Goal: Communication & Community: Participate in discussion

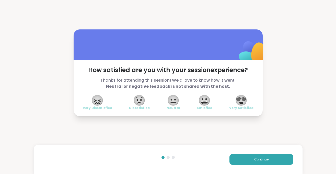
drag, startPoint x: 68, startPoint y: 147, endPoint x: 115, endPoint y: 169, distance: 51.8
click at [80, 154] on div "How satisfied are you with your session experience? Thanks for attending this s…" at bounding box center [168, 87] width 336 height 174
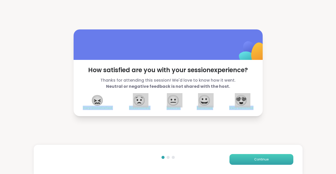
click at [281, 158] on button "Continue" at bounding box center [262, 159] width 64 height 11
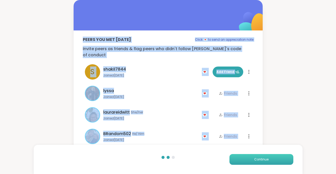
click at [248, 159] on button "Continue" at bounding box center [262, 159] width 64 height 11
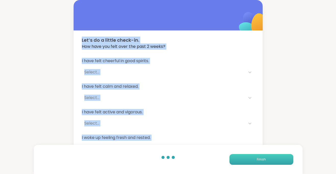
click at [268, 159] on button "Finish" at bounding box center [262, 159] width 64 height 11
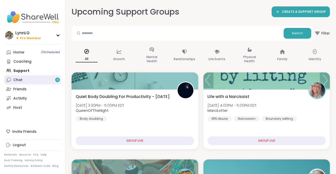
click at [18, 79] on div "Chat 9" at bounding box center [17, 79] width 9 height 5
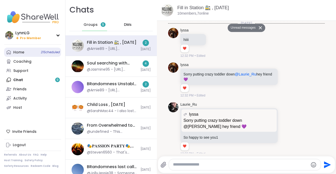
scroll to position [1769, 0]
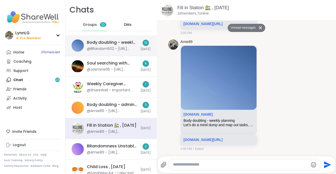
click at [106, 40] on div "Body doubling - weekly planning , [DATE]" at bounding box center [112, 43] width 51 height 6
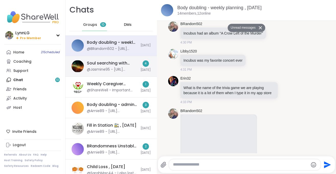
scroll to position [421, 0]
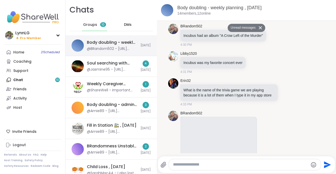
click at [117, 39] on div "Body doubling - weekly planning , [DATE] @BRandom502 - [URL][DOMAIN_NAME] [DATE]" at bounding box center [111, 45] width 92 height 21
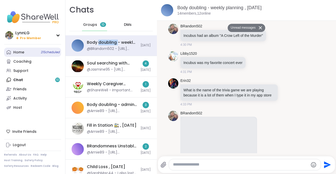
click at [47, 52] on span "21 Scheduled" at bounding box center [50, 52] width 19 height 4
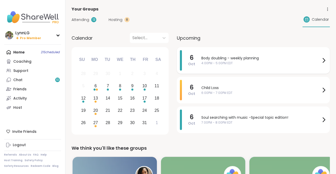
click at [282, 61] on span "4:00PM - 5:00PM EDT" at bounding box center [260, 63] width 119 height 5
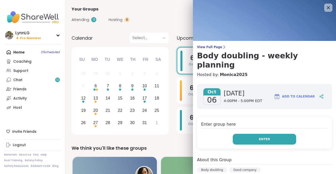
click at [271, 134] on button "Enter" at bounding box center [264, 139] width 63 height 11
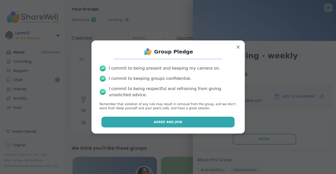
click at [128, 121] on button "Agree and Join" at bounding box center [167, 122] width 133 height 11
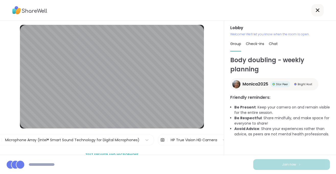
click at [319, 12] on icon at bounding box center [318, 10] width 6 height 6
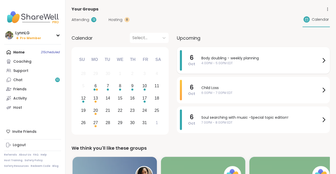
click at [275, 60] on span "Body doubling - weekly planning" at bounding box center [260, 57] width 119 height 5
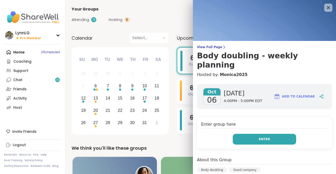
click at [265, 134] on button "Enter" at bounding box center [264, 139] width 63 height 11
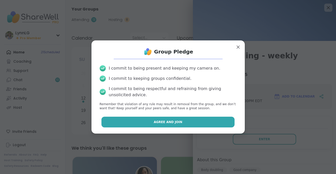
click at [172, 123] on span "Agree and Join" at bounding box center [168, 122] width 29 height 5
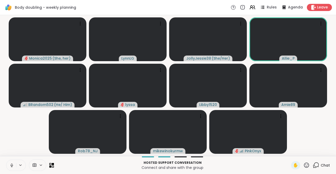
click at [12, 167] on button at bounding box center [11, 165] width 10 height 11
click at [332, 166] on div "Hosted support conversation Connect and share with the group ✋ Chat" at bounding box center [168, 165] width 336 height 18
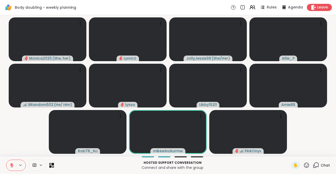
click at [324, 164] on span "Chat" at bounding box center [325, 165] width 9 height 5
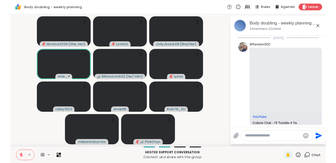
scroll to position [584, 0]
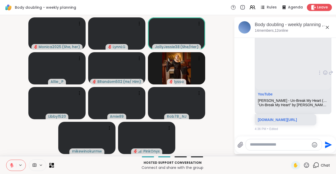
click at [292, 128] on div "4:36 PM • Edited" at bounding box center [286, 129] width 63 height 5
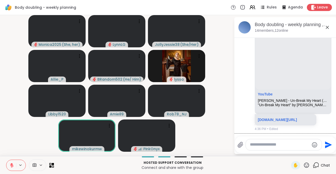
scroll to position [489, 0]
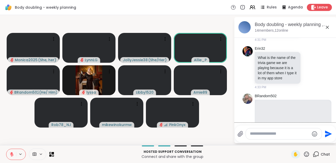
click at [85, 156] on p "Connect and share with the group" at bounding box center [172, 156] width 231 height 5
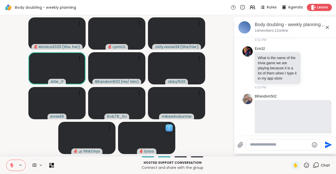
click at [174, 132] on div at bounding box center [146, 138] width 57 height 32
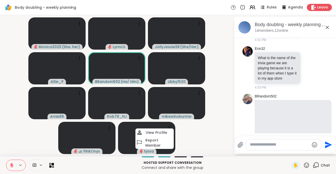
click at [200, 143] on video-player-container "Monica2025 ( She, her ) LynnLG JollyJessie38 ( She/Her ) Allie_P BRandom502 ( H…" at bounding box center [117, 85] width 228 height 137
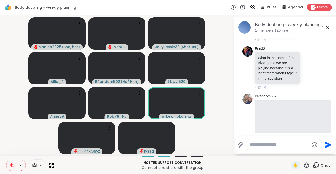
click at [9, 167] on button at bounding box center [11, 165] width 10 height 11
click at [12, 168] on button at bounding box center [11, 165] width 10 height 11
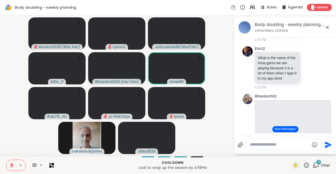
click at [278, 145] on textarea "Type your message" at bounding box center [280, 144] width 60 height 5
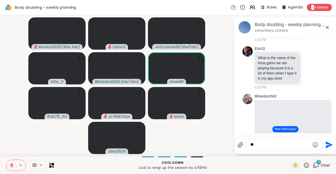
type textarea "*"
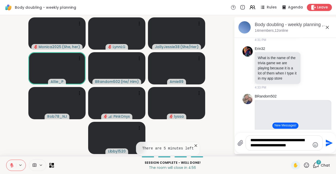
type textarea "**********"
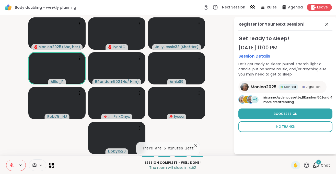
click at [295, 124] on button "No Thanks" at bounding box center [285, 126] width 94 height 11
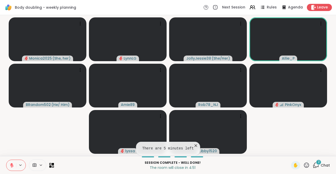
click at [324, 165] on span "Chat" at bounding box center [325, 165] width 9 height 5
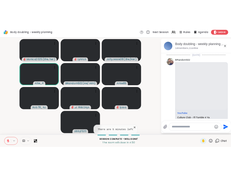
scroll to position [673, 0]
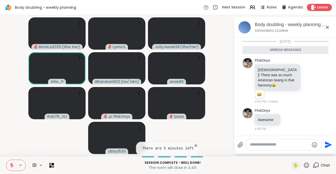
click at [277, 146] on textarea "Type your message" at bounding box center [280, 144] width 60 height 5
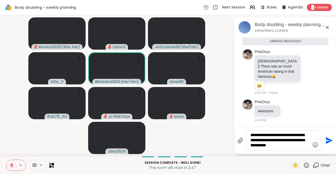
drag, startPoint x: 292, startPoint y: 147, endPoint x: 248, endPoint y: 134, distance: 45.2
click at [251, 133] on textarea "**********" at bounding box center [281, 140] width 60 height 16
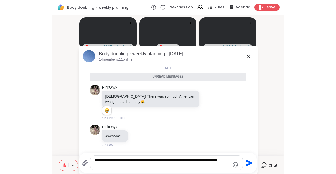
scroll to position [629, 0]
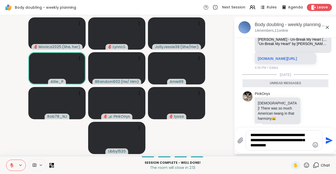
click at [301, 149] on div "**********" at bounding box center [284, 140] width 77 height 20
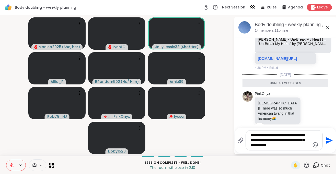
click at [271, 141] on textarea "**********" at bounding box center [281, 140] width 60 height 16
type textarea "**********"
click at [301, 145] on textarea "**********" at bounding box center [281, 140] width 60 height 16
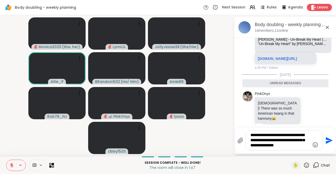
drag, startPoint x: 290, startPoint y: 136, endPoint x: 308, endPoint y: 149, distance: 22.2
click at [308, 148] on textarea "**********" at bounding box center [281, 140] width 60 height 16
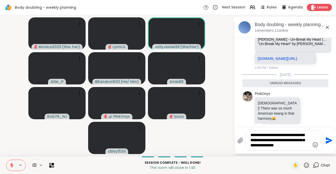
click at [292, 145] on textarea "**********" at bounding box center [281, 140] width 60 height 16
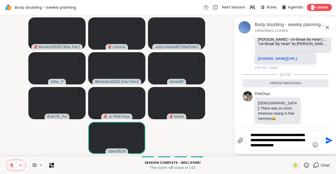
drag, startPoint x: 303, startPoint y: 146, endPoint x: 239, endPoint y: 132, distance: 65.5
click at [251, 132] on textarea "**********" at bounding box center [281, 140] width 60 height 16
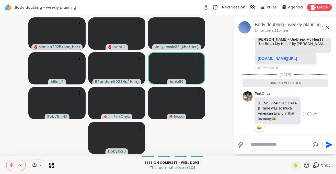
click at [308, 117] on icon at bounding box center [309, 113] width 5 height 5
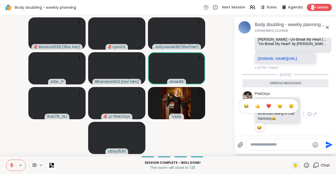
click at [244, 111] on button "Select Reaction: Joy" at bounding box center [246, 106] width 10 height 10
click at [310, 117] on icon at bounding box center [309, 113] width 5 height 5
click at [247, 108] on div "Select Reaction: Joy" at bounding box center [246, 106] width 5 height 5
click at [309, 117] on icon at bounding box center [309, 113] width 5 height 5
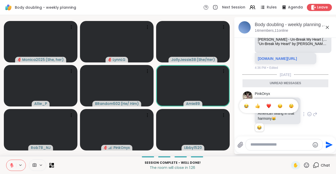
click at [246, 108] on div "Select Reaction: Joy" at bounding box center [246, 106] width 5 height 5
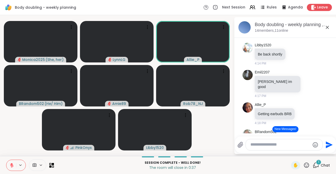
scroll to position [0, 0]
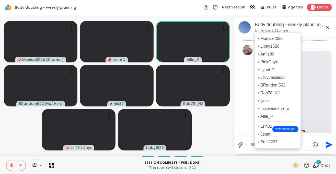
click at [262, 137] on link "Joomi" at bounding box center [265, 134] width 11 height 6
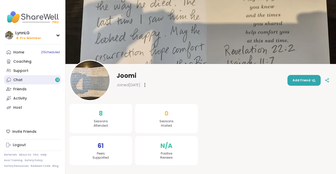
click at [26, 81] on link "Chat 13" at bounding box center [32, 79] width 57 height 9
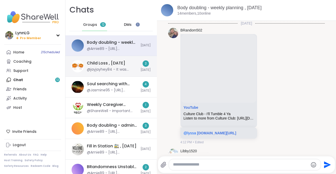
click at [130, 60] on div "Child Loss , Oct 06 @jayjayhey84 - It was recommended that i find groups becaus…" at bounding box center [112, 66] width 51 height 12
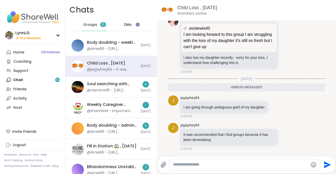
scroll to position [1, 0]
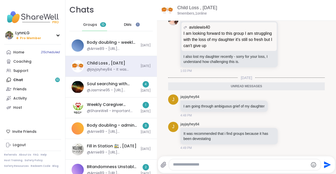
click at [211, 165] on textarea "Type your message" at bounding box center [240, 164] width 135 height 5
type textarea "**********"
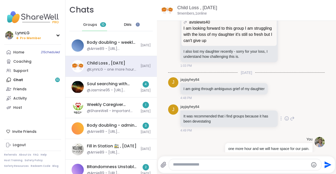
scroll to position [72, 0]
